Goal: Task Accomplishment & Management: Use online tool/utility

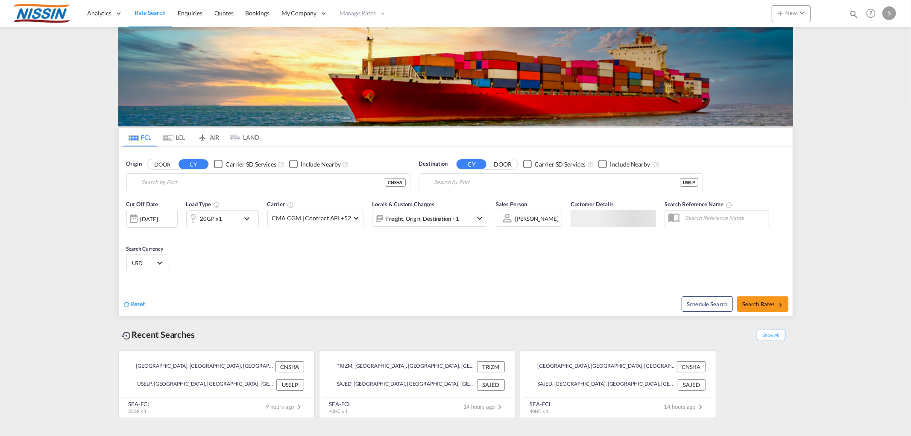
type input "[GEOGRAPHIC_DATA], [GEOGRAPHIC_DATA]"
type input "[GEOGRAPHIC_DATA], [GEOGRAPHIC_DATA], USELP"
click at [792, 14] on span "New" at bounding box center [791, 12] width 32 height 7
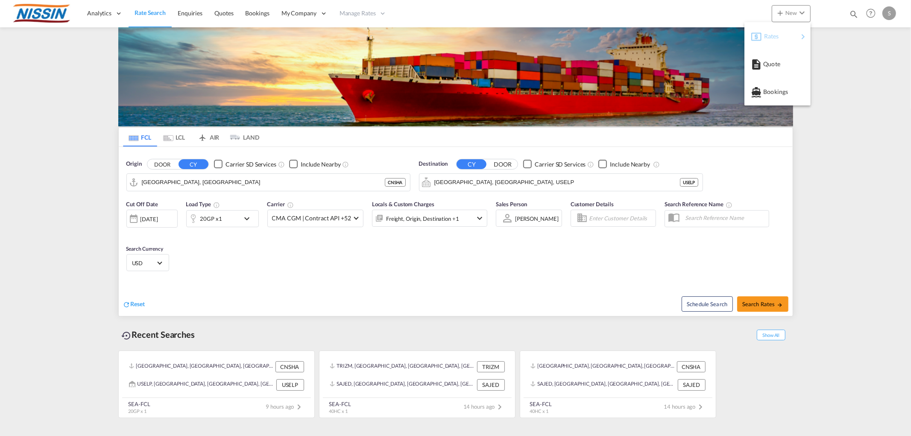
click at [770, 37] on span "Rates" at bounding box center [769, 36] width 10 height 17
click at [831, 66] on span "Ratesheet" at bounding box center [826, 64] width 9 height 17
